Goal: Transaction & Acquisition: Purchase product/service

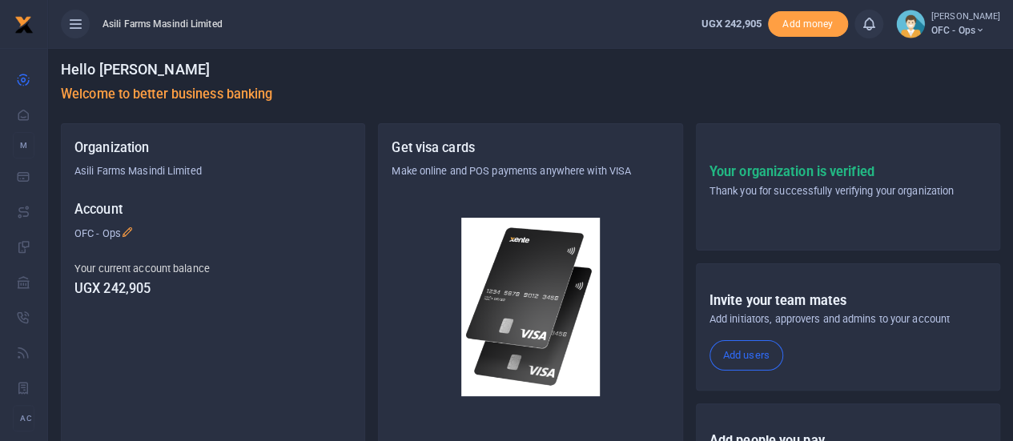
click at [117, 331] on div "Organization Asili Farms Masindi Limited Account OFC - Ops Your current account…" at bounding box center [213, 328] width 303 height 409
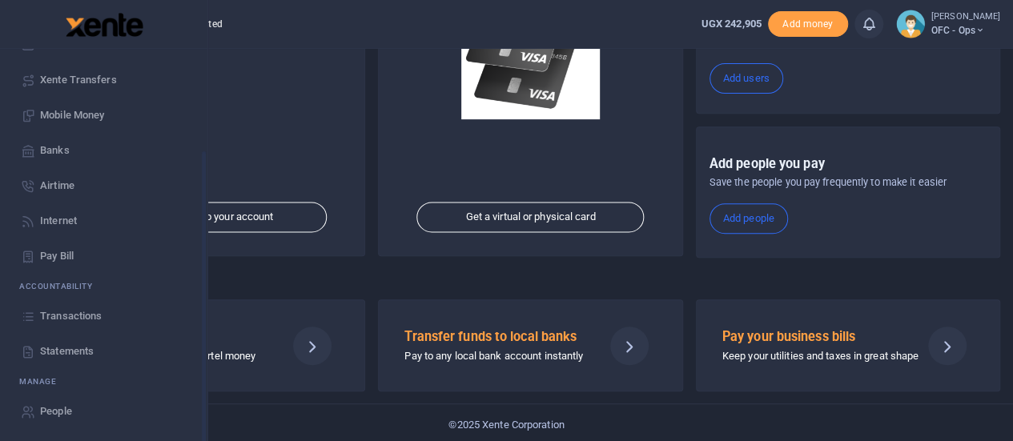
scroll to position [278, 0]
click at [66, 350] on span "Statements" at bounding box center [67, 351] width 54 height 16
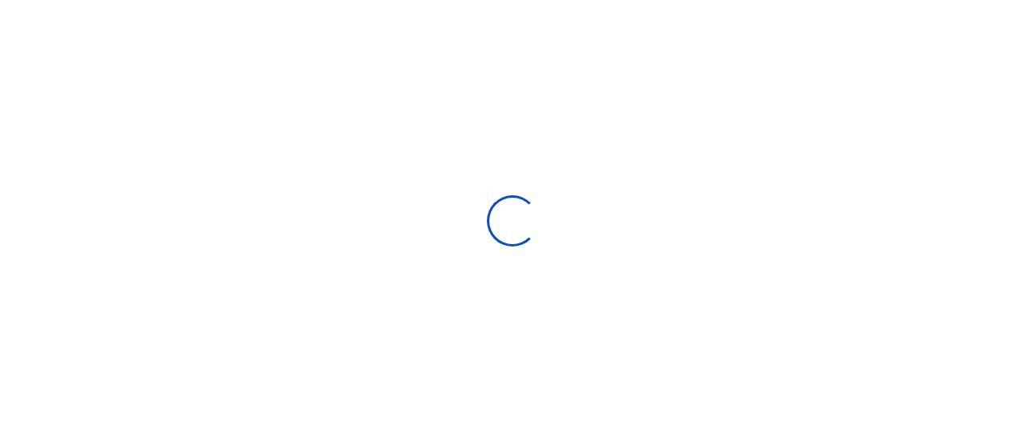
select select "ALL"
type input "[DATE] - [DATE]"
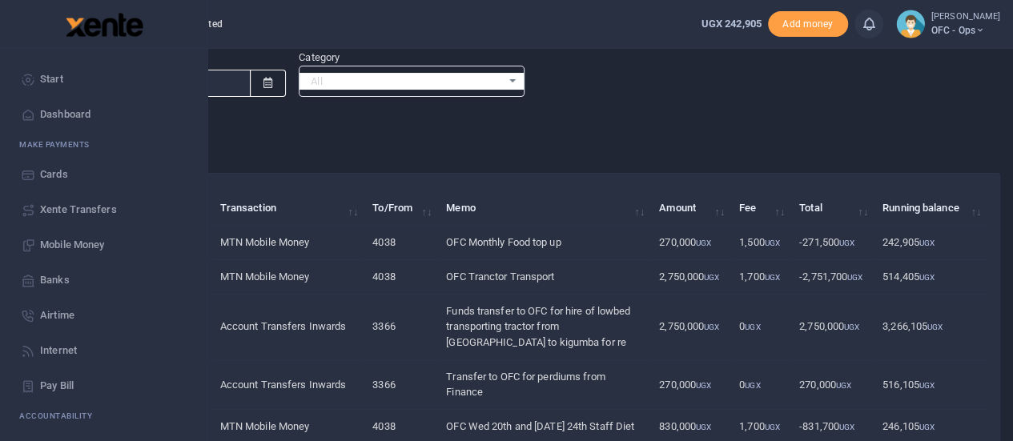
scroll to position [64, 0]
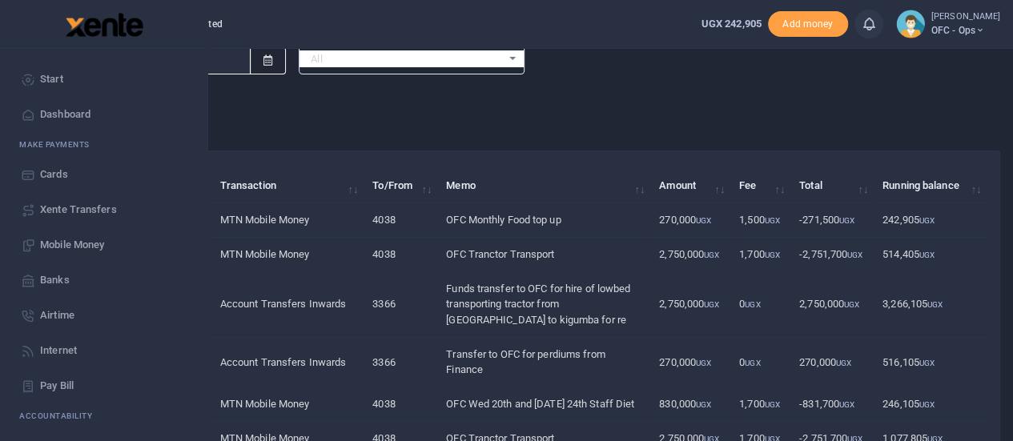
click at [76, 274] on link "Banks" at bounding box center [104, 280] width 182 height 35
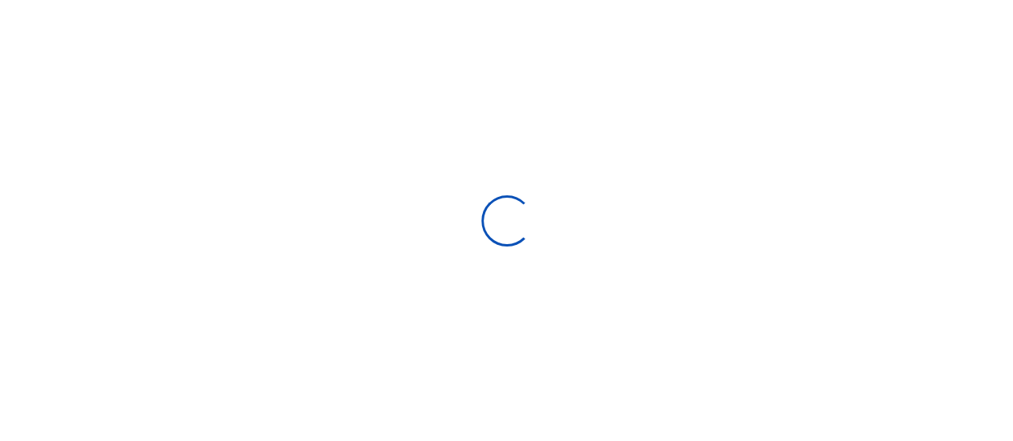
select select
select select "Loading bundles"
select select
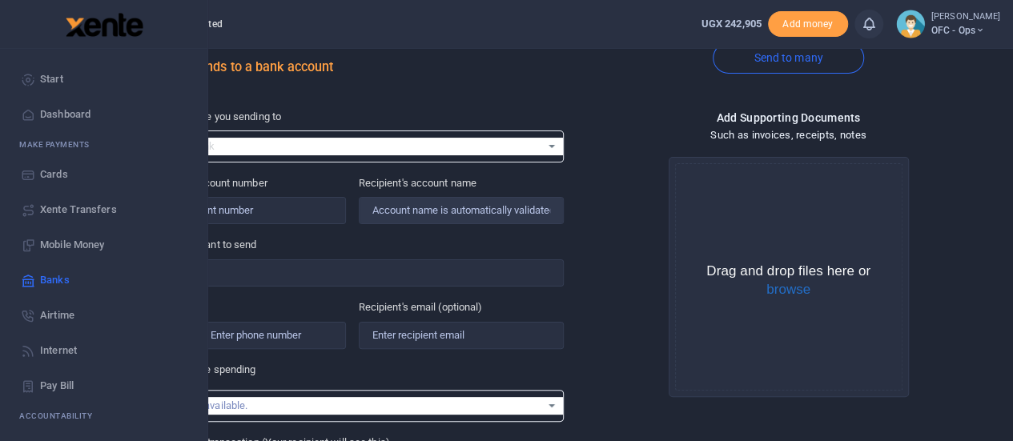
scroll to position [64, 0]
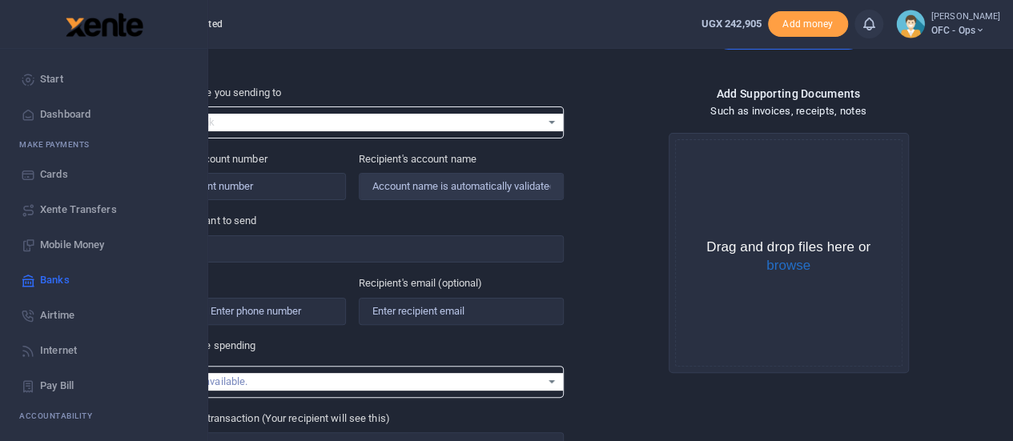
click at [47, 317] on span "Airtime" at bounding box center [57, 315] width 34 height 16
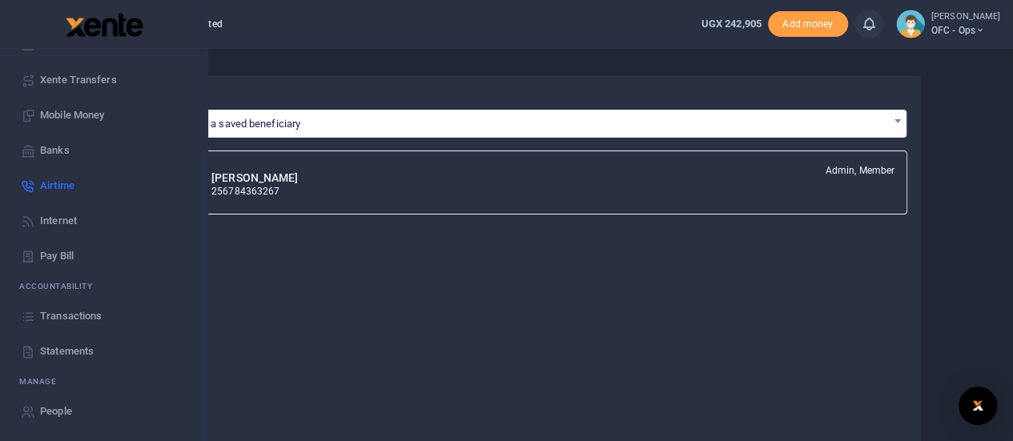
scroll to position [94, 0]
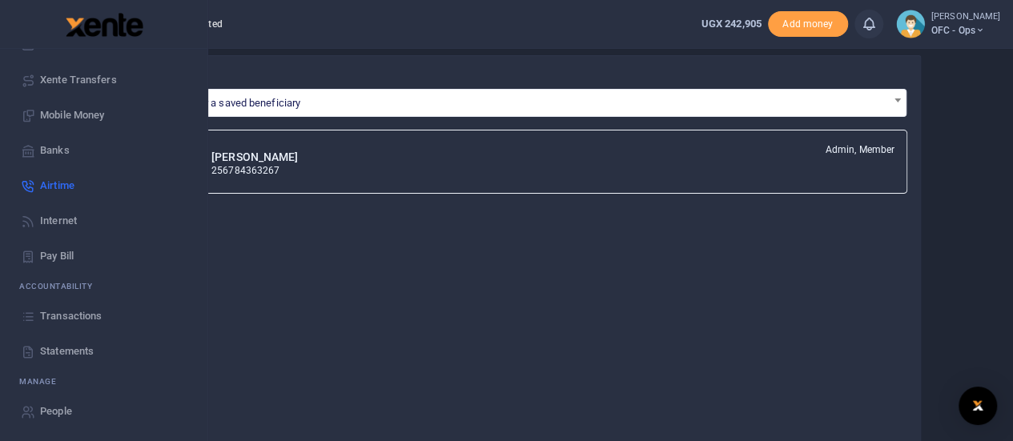
click at [61, 313] on span "Transactions" at bounding box center [71, 316] width 62 height 16
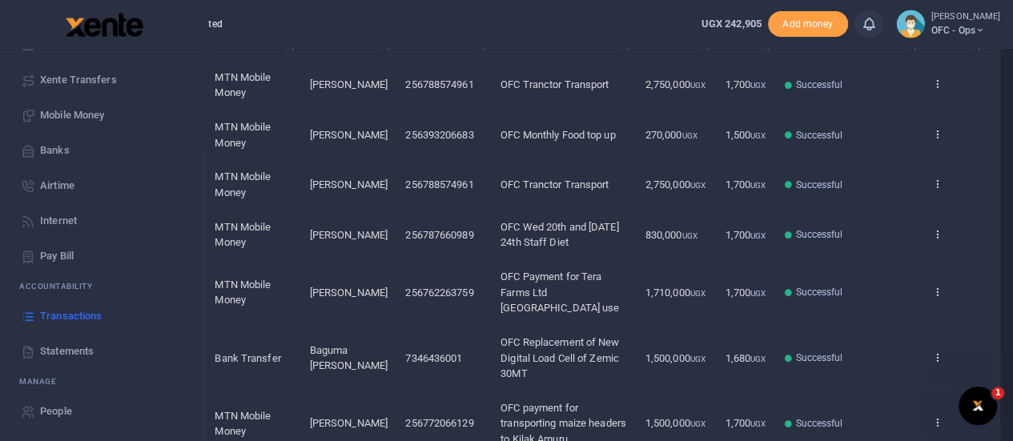
scroll to position [224, 0]
click at [70, 351] on span "Statements" at bounding box center [67, 351] width 54 height 16
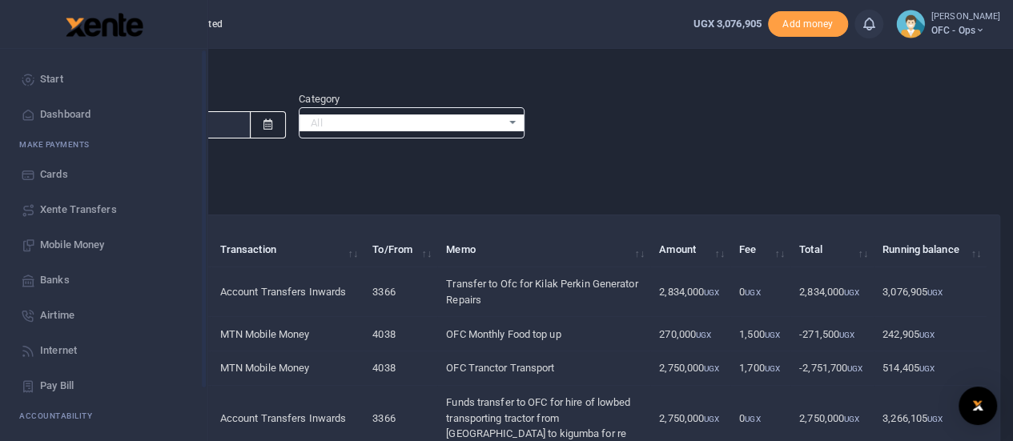
click at [42, 70] on link "Start" at bounding box center [104, 79] width 182 height 35
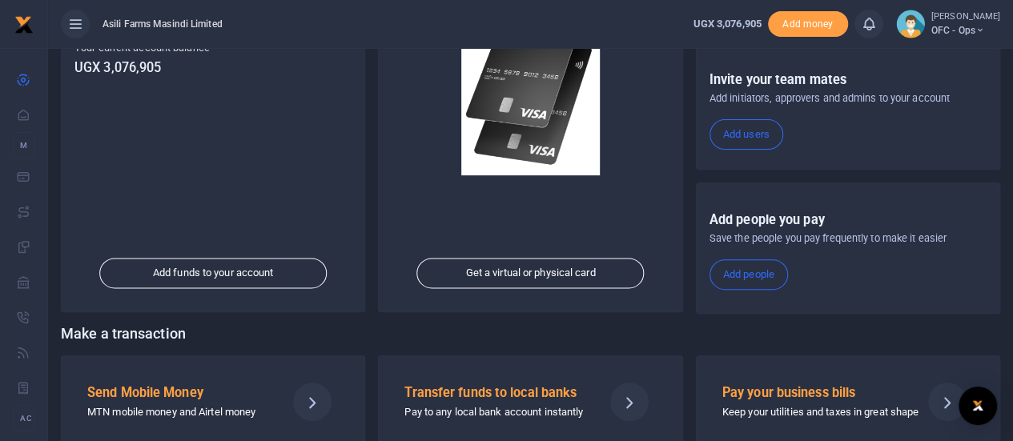
scroll to position [278, 0]
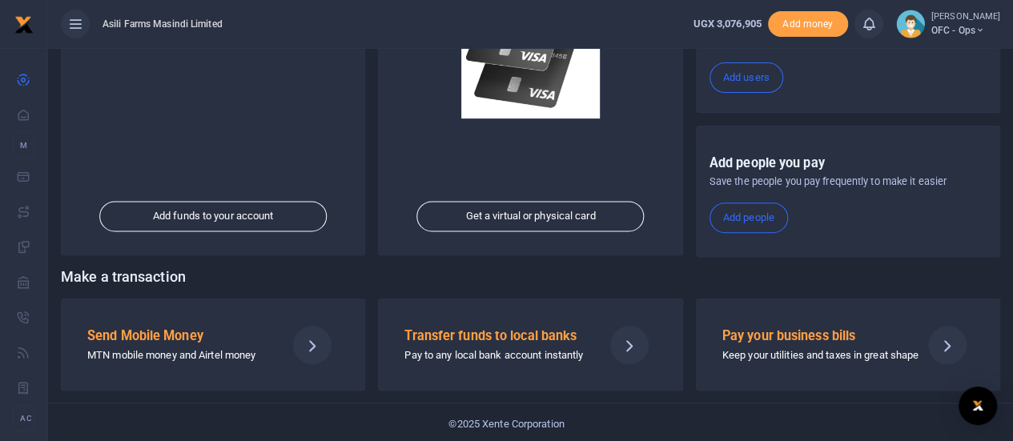
click at [168, 338] on h5 "Send Mobile Money" at bounding box center [180, 336] width 186 height 16
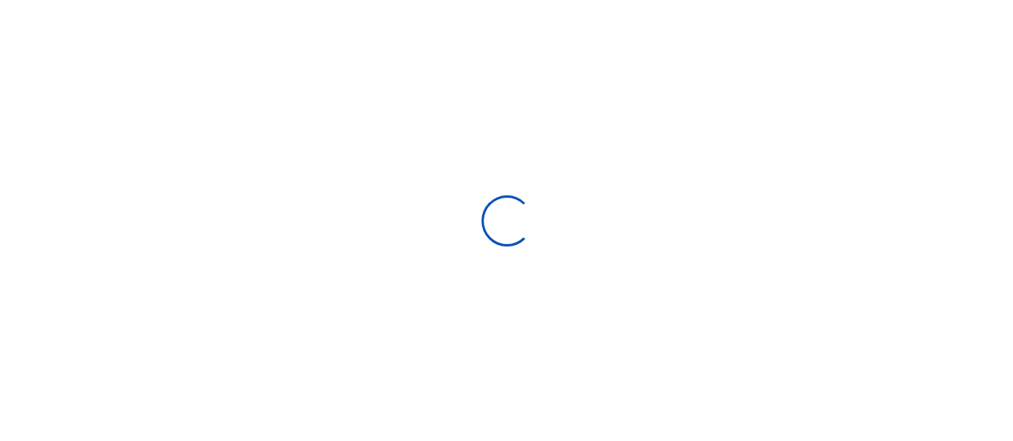
select select "Loading bundles"
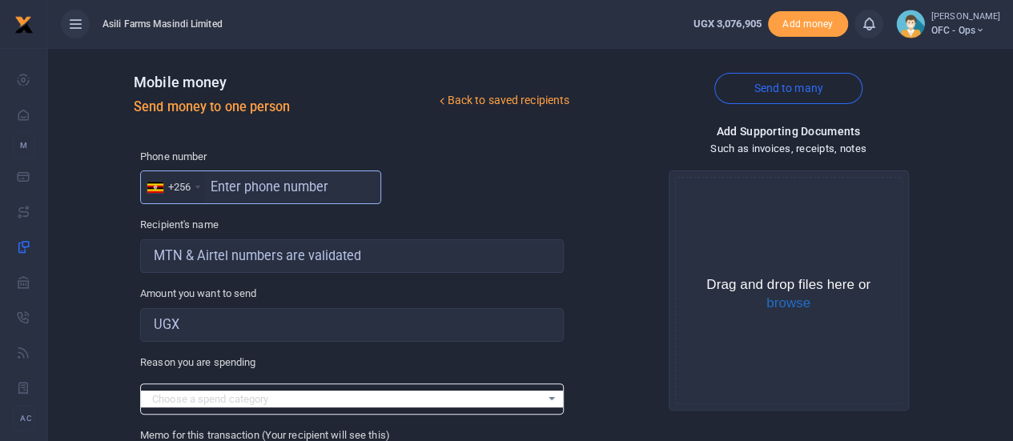
click at [234, 190] on input "text" at bounding box center [260, 187] width 241 height 34
type input "7"
select select
type input "772514470"
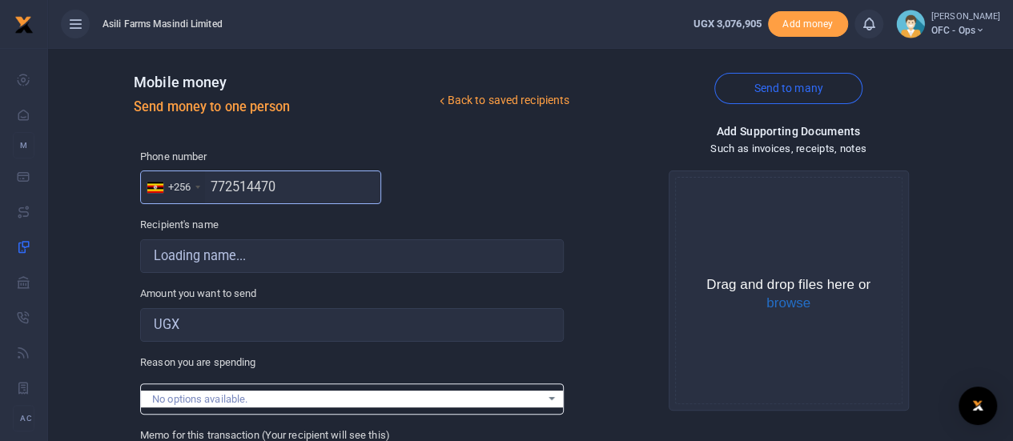
type input "Mwesigwa [PERSON_NAME]"
type input "772514470"
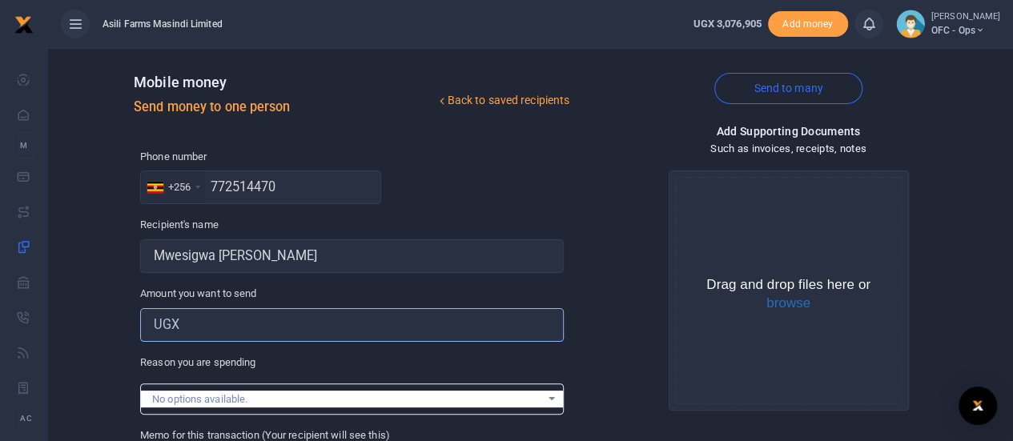
click at [215, 323] on input "Amount you want to send" at bounding box center [351, 325] width 423 height 34
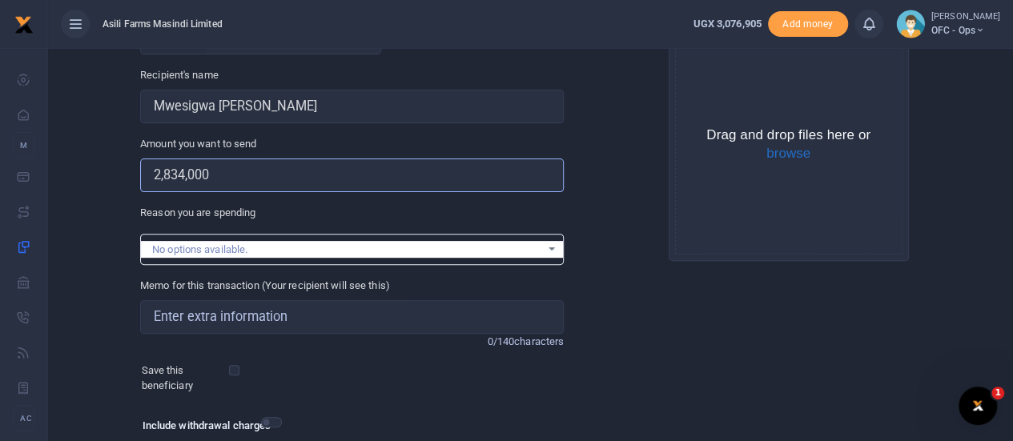
scroll to position [160, 0]
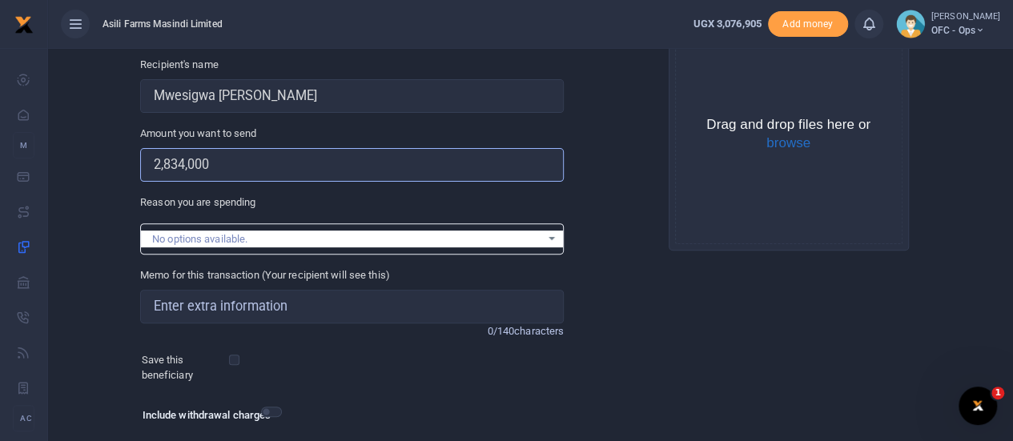
type input "2,834,000"
click at [330, 300] on input "Memo for this transaction (Your recipient will see this)" at bounding box center [351, 307] width 423 height 34
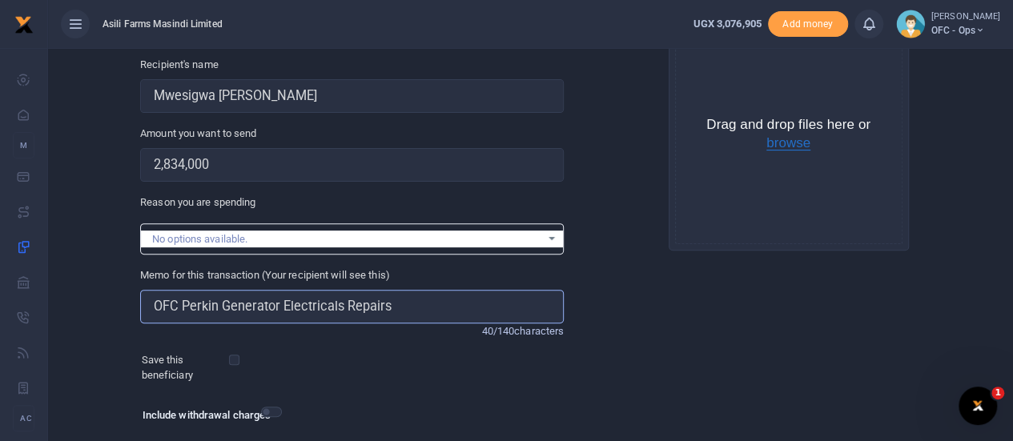
type input "OFC Perkin Generator Electricals Repairs"
click at [794, 142] on button "browse" at bounding box center [788, 143] width 44 height 14
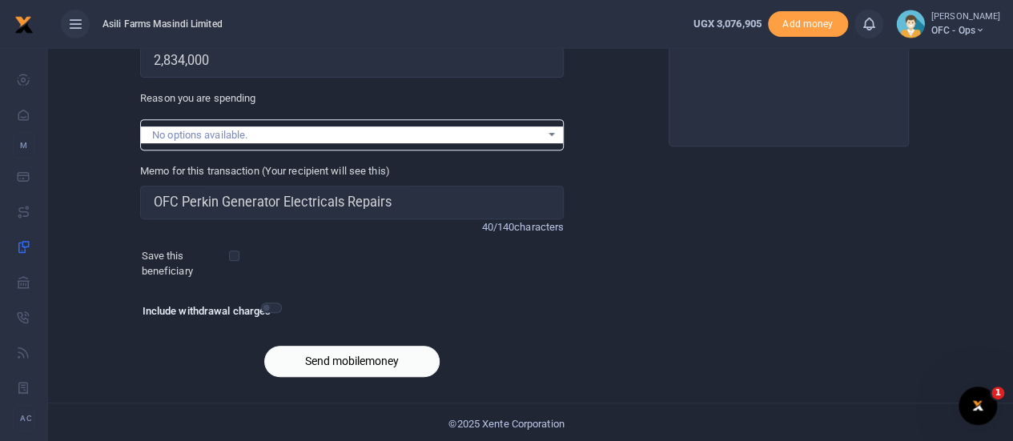
scroll to position [266, 0]
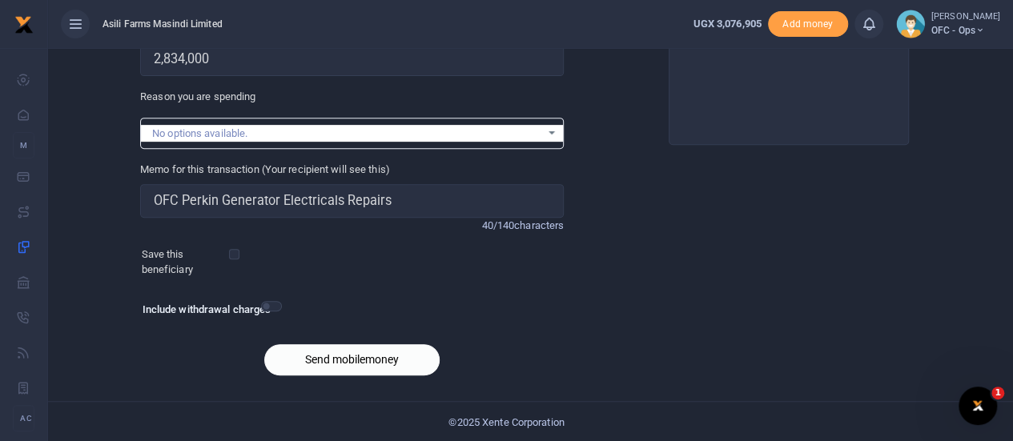
click at [407, 356] on button "Send mobilemoney" at bounding box center [351, 359] width 175 height 31
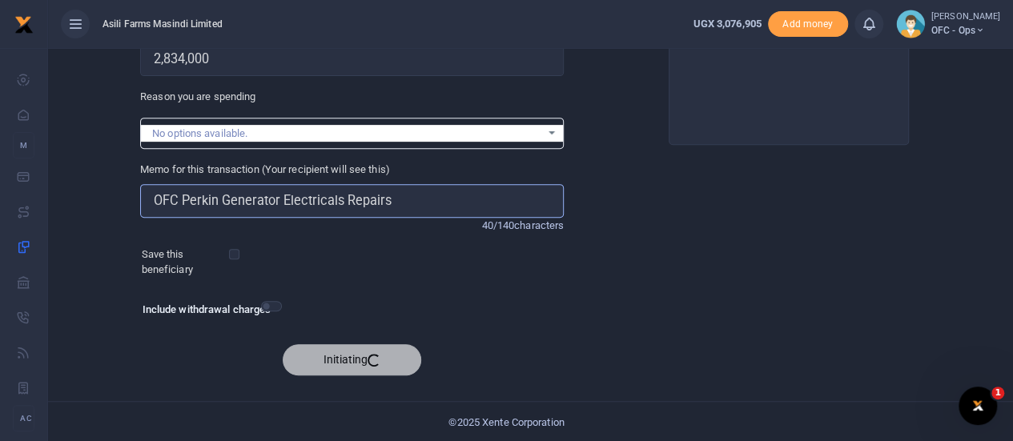
click at [400, 206] on input "OFC Perkin Generator Electricals Repairs" at bounding box center [351, 201] width 423 height 34
click at [343, 363] on div "Initiating" at bounding box center [351, 359] width 423 height 31
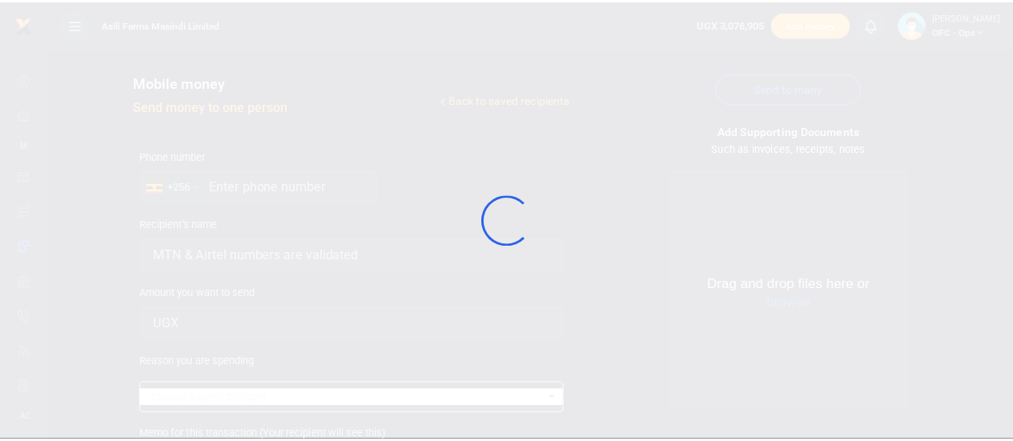
scroll to position [266, 0]
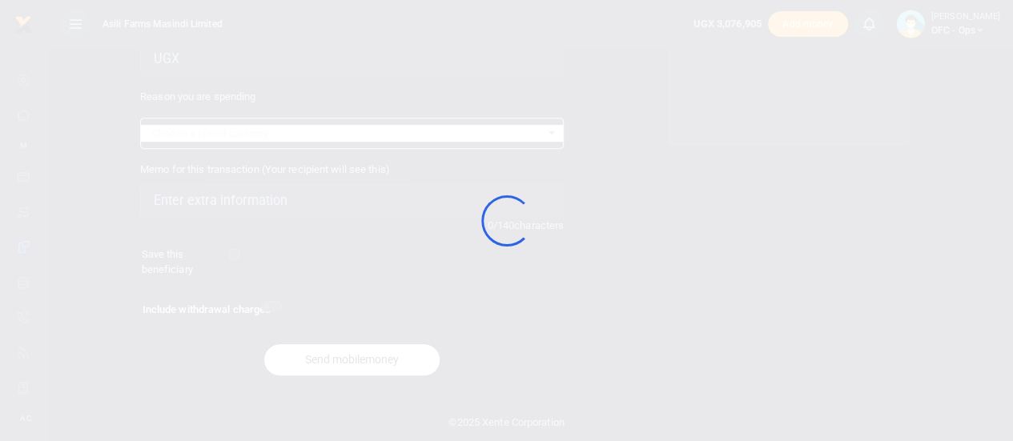
select select
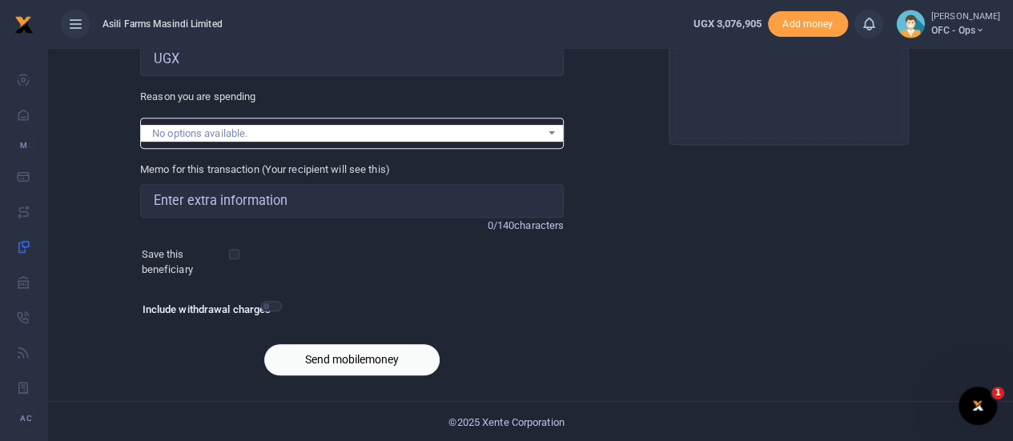
scroll to position [0, 0]
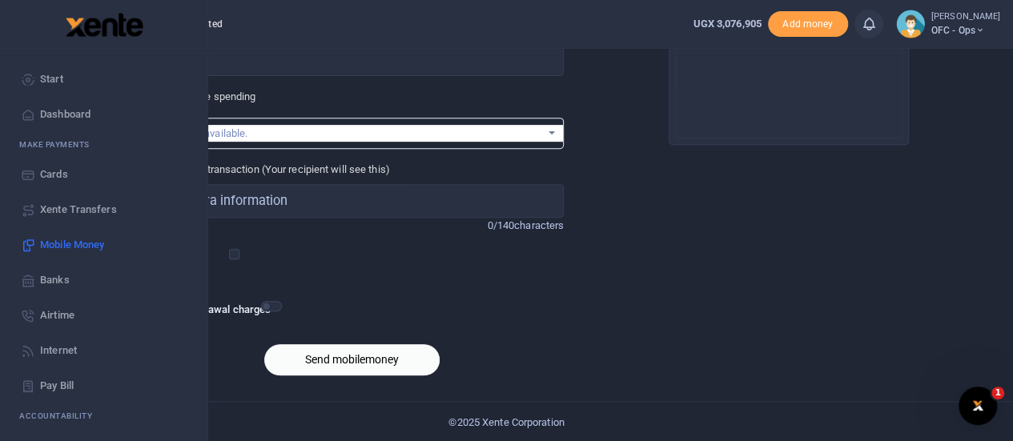
click at [44, 80] on span "Start" at bounding box center [51, 79] width 23 height 16
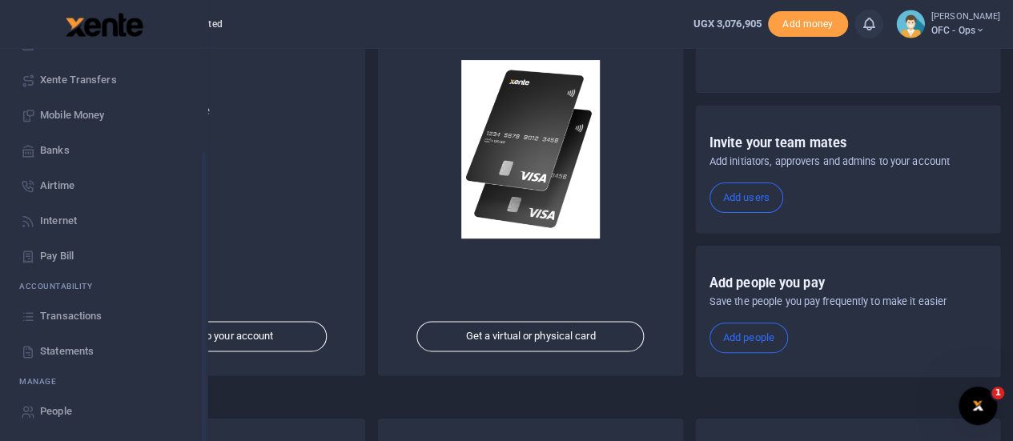
scroll to position [224, 0]
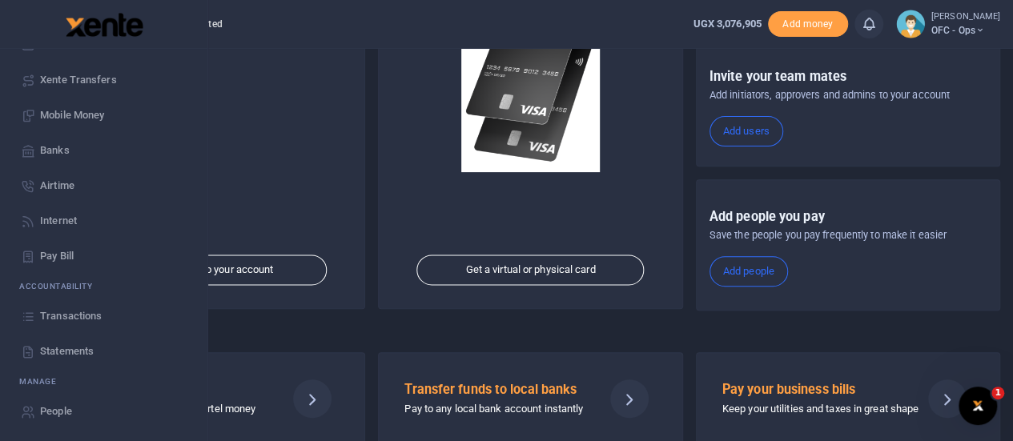
click at [94, 311] on span "Transactions" at bounding box center [71, 316] width 62 height 16
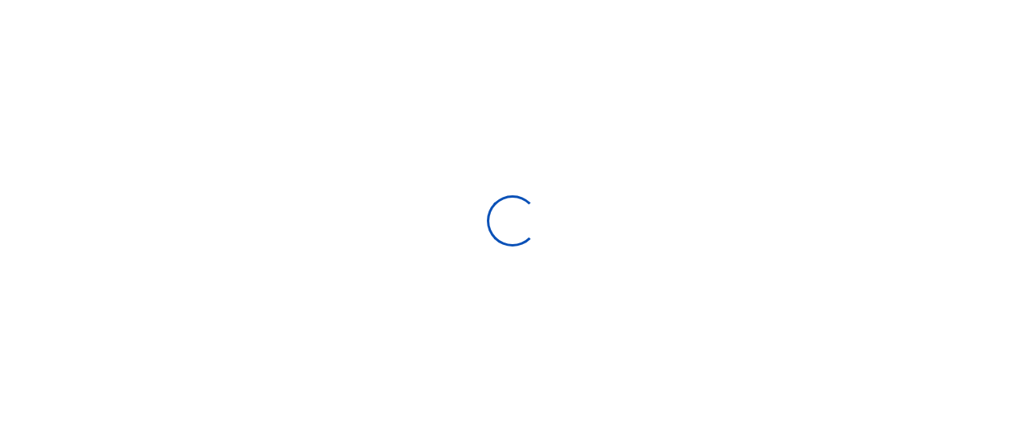
type input "[DATE] - [DATE]"
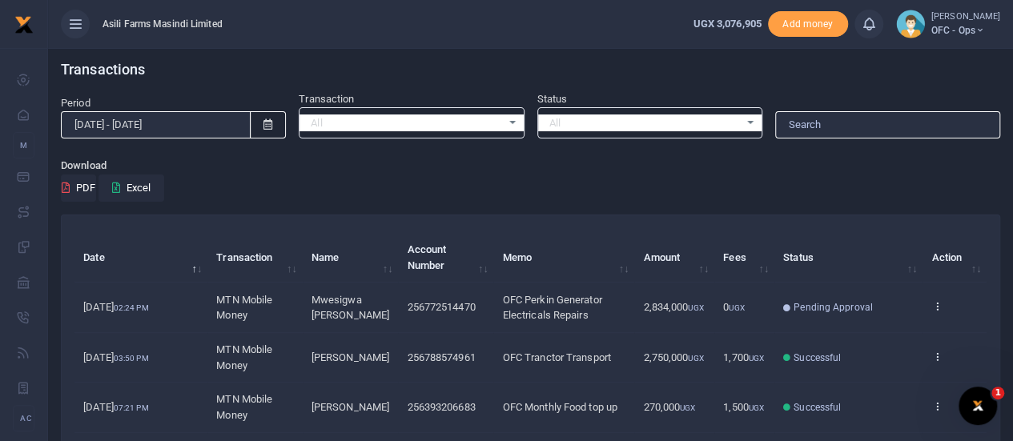
click at [785, 307] on icon at bounding box center [786, 307] width 7 height 7
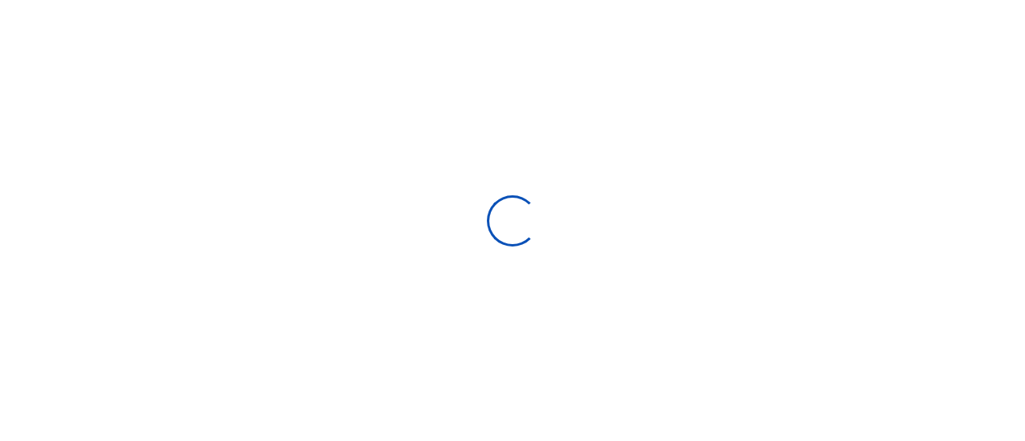
select select
type input "[DATE] - [DATE]"
